Goal: Task Accomplishment & Management: Manage account settings

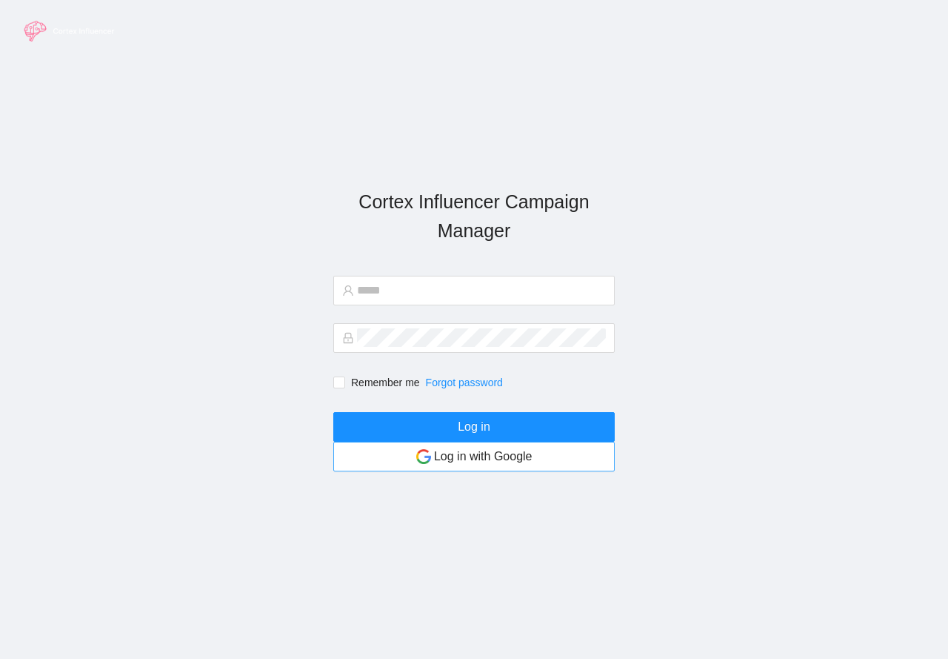
click at [444, 464] on article "Log in with Google" at bounding box center [483, 456] width 99 height 19
click at [426, 459] on img "button" at bounding box center [423, 456] width 15 height 15
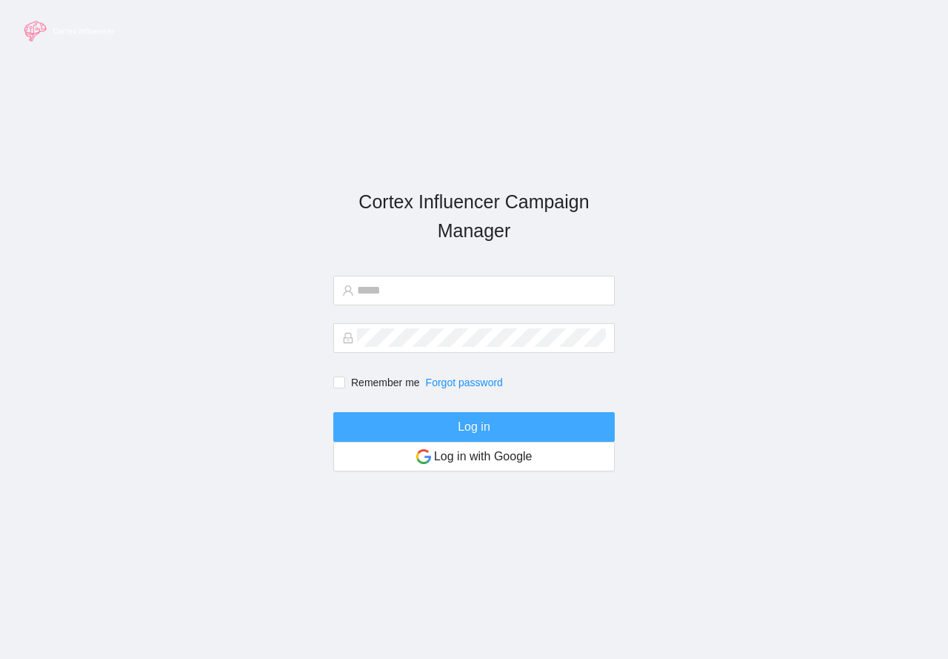
click at [432, 433] on button "Log in" at bounding box center [474, 427] width 282 height 30
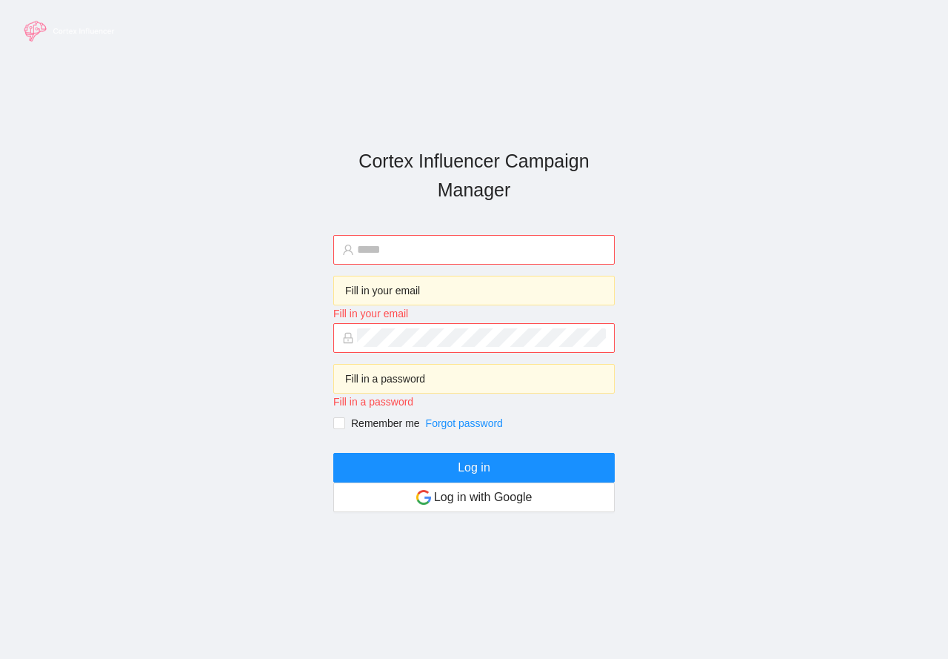
click at [30, 51] on section "Cortex Influencer Campaign Manager Fill in your email Fill in your email Fill i…" at bounding box center [474, 329] width 948 height 659
click at [24, 28] on img at bounding box center [70, 31] width 111 height 33
click at [25, 31] on img at bounding box center [70, 31] width 111 height 33
